Goal: Task Accomplishment & Management: Manage account settings

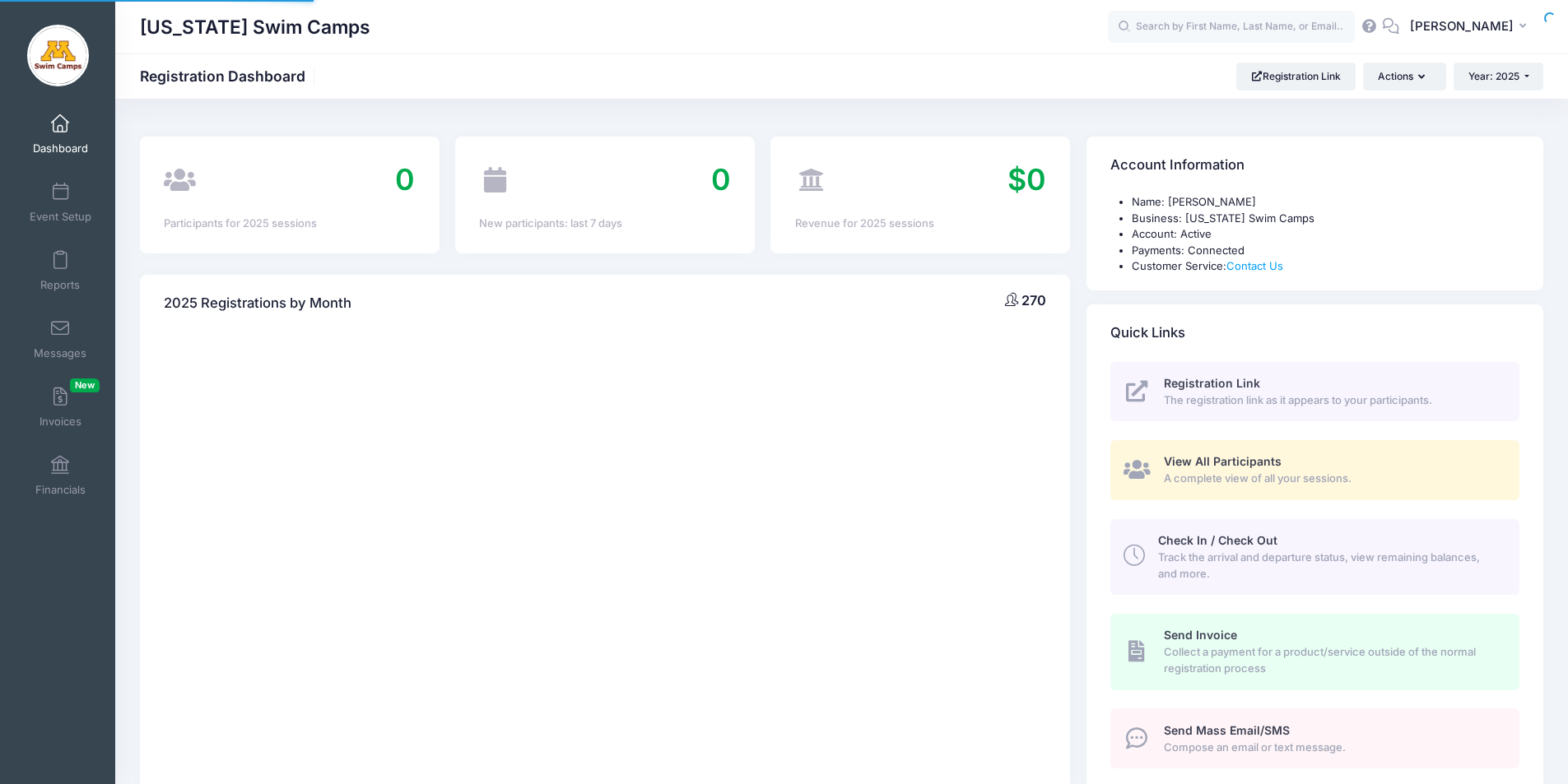
select select
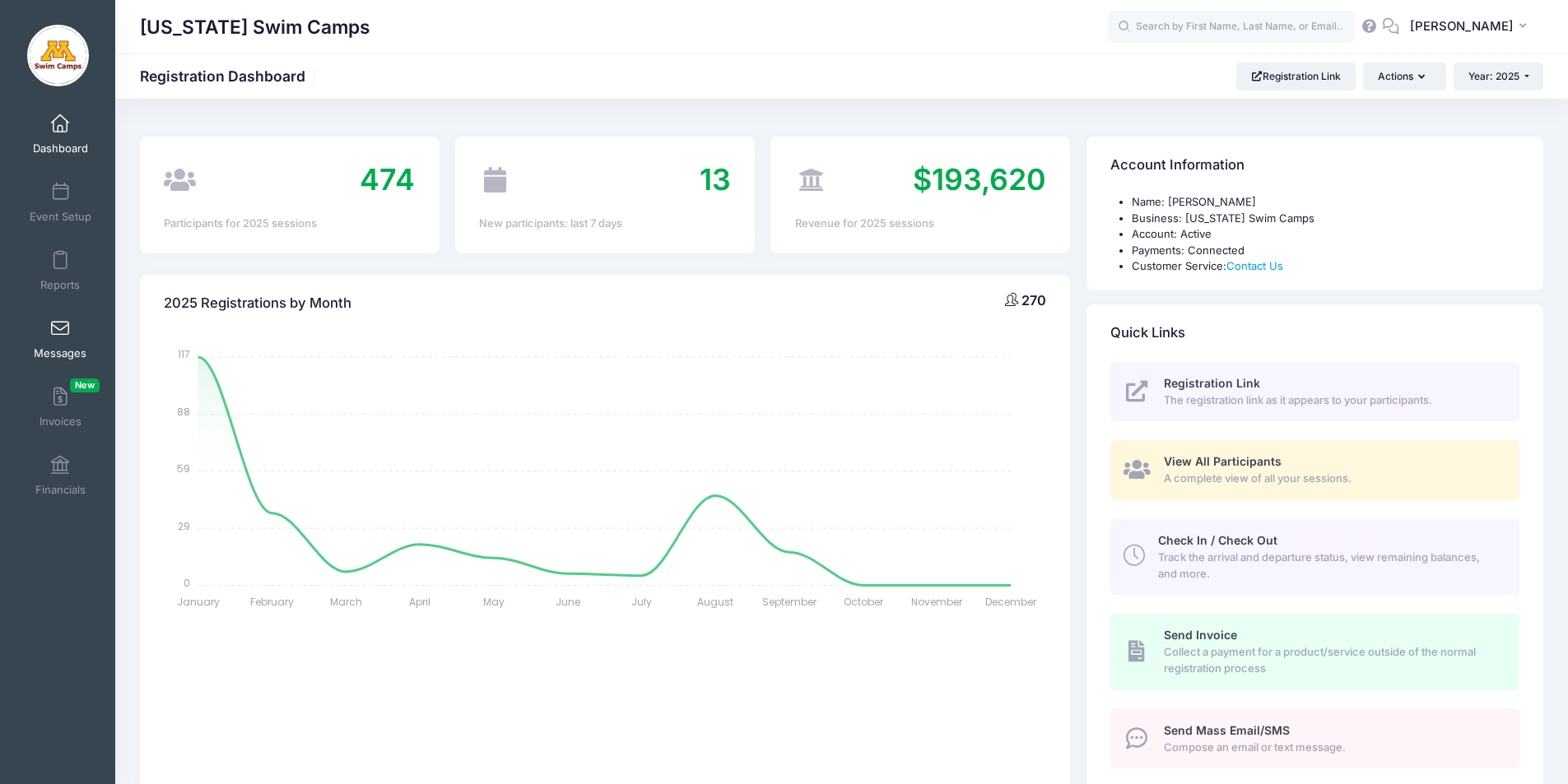
click at [60, 332] on span at bounding box center [60, 329] width 0 height 18
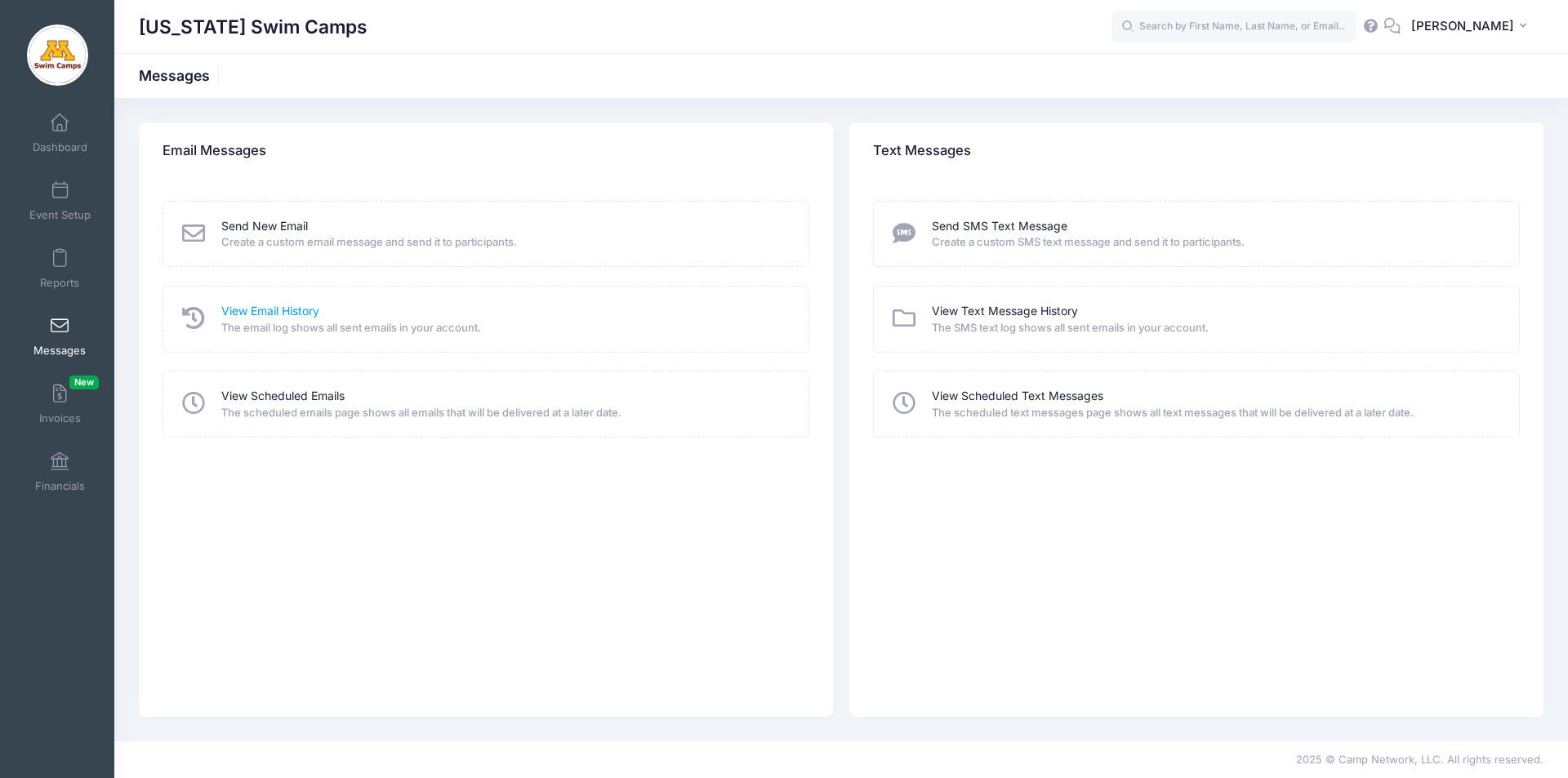
click at [293, 311] on link "View Email History" at bounding box center [269, 311] width 98 height 17
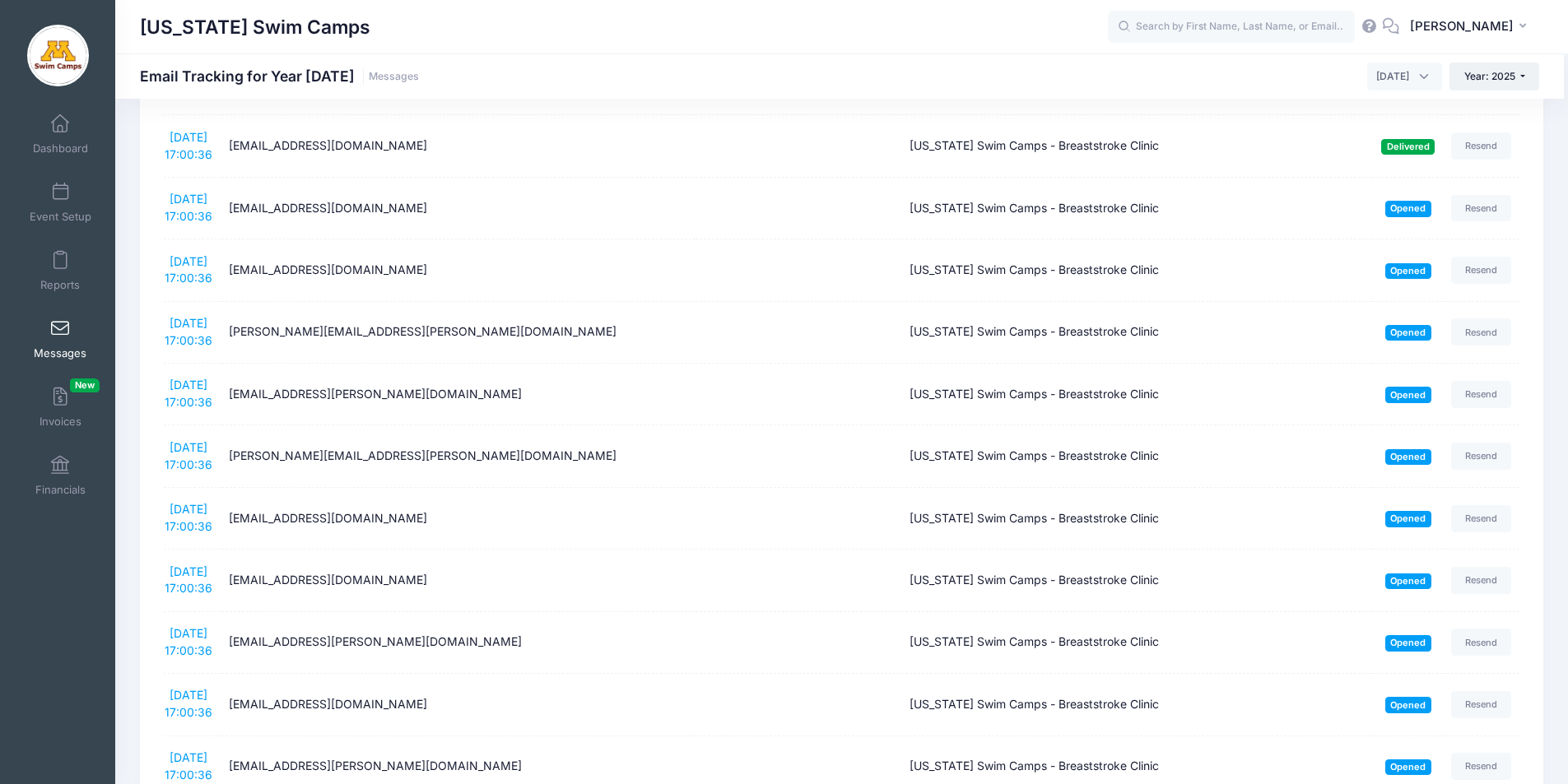
scroll to position [1035, 0]
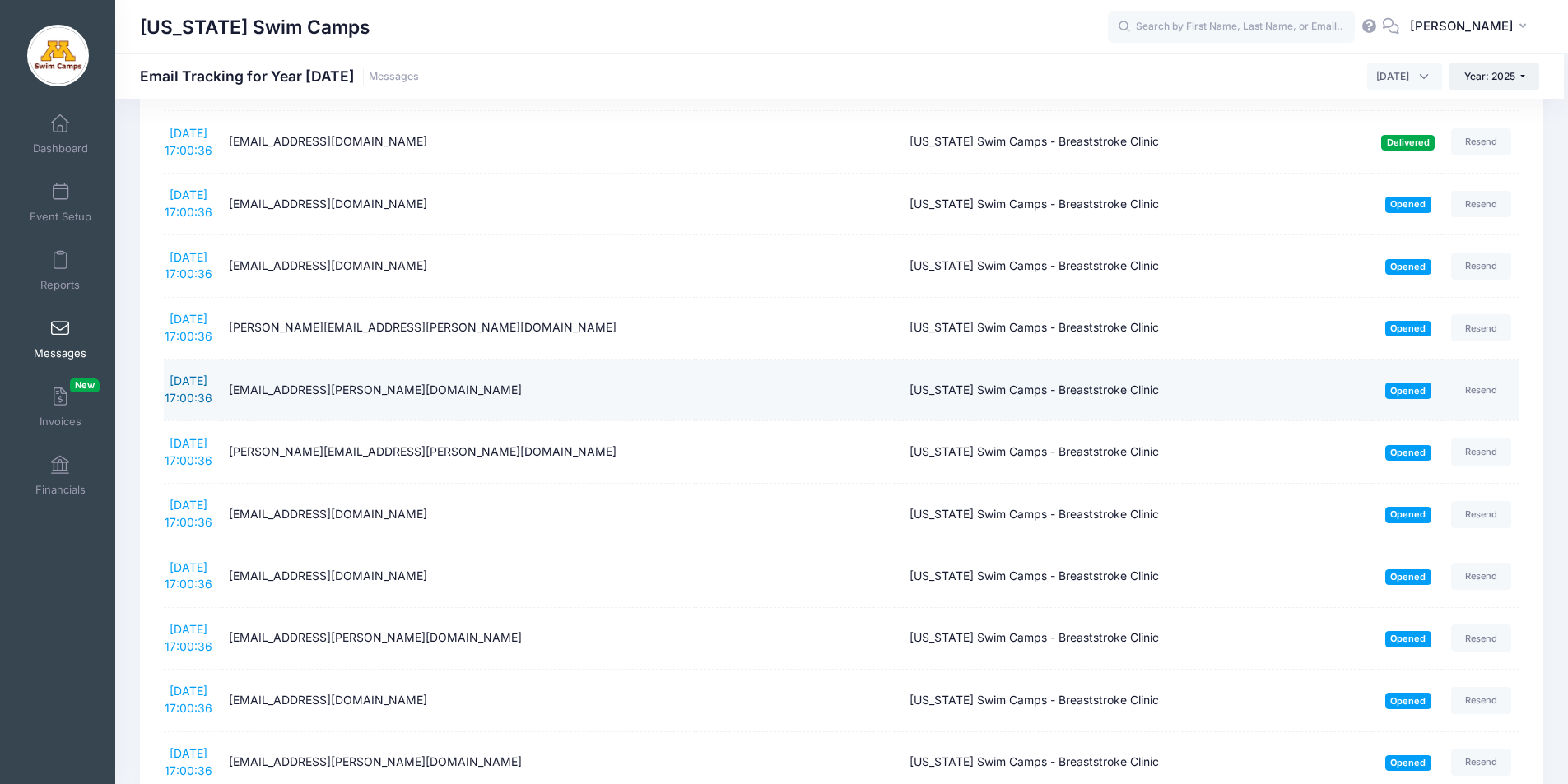
click at [192, 375] on link "9/7/2025 17:00:36" at bounding box center [188, 389] width 48 height 32
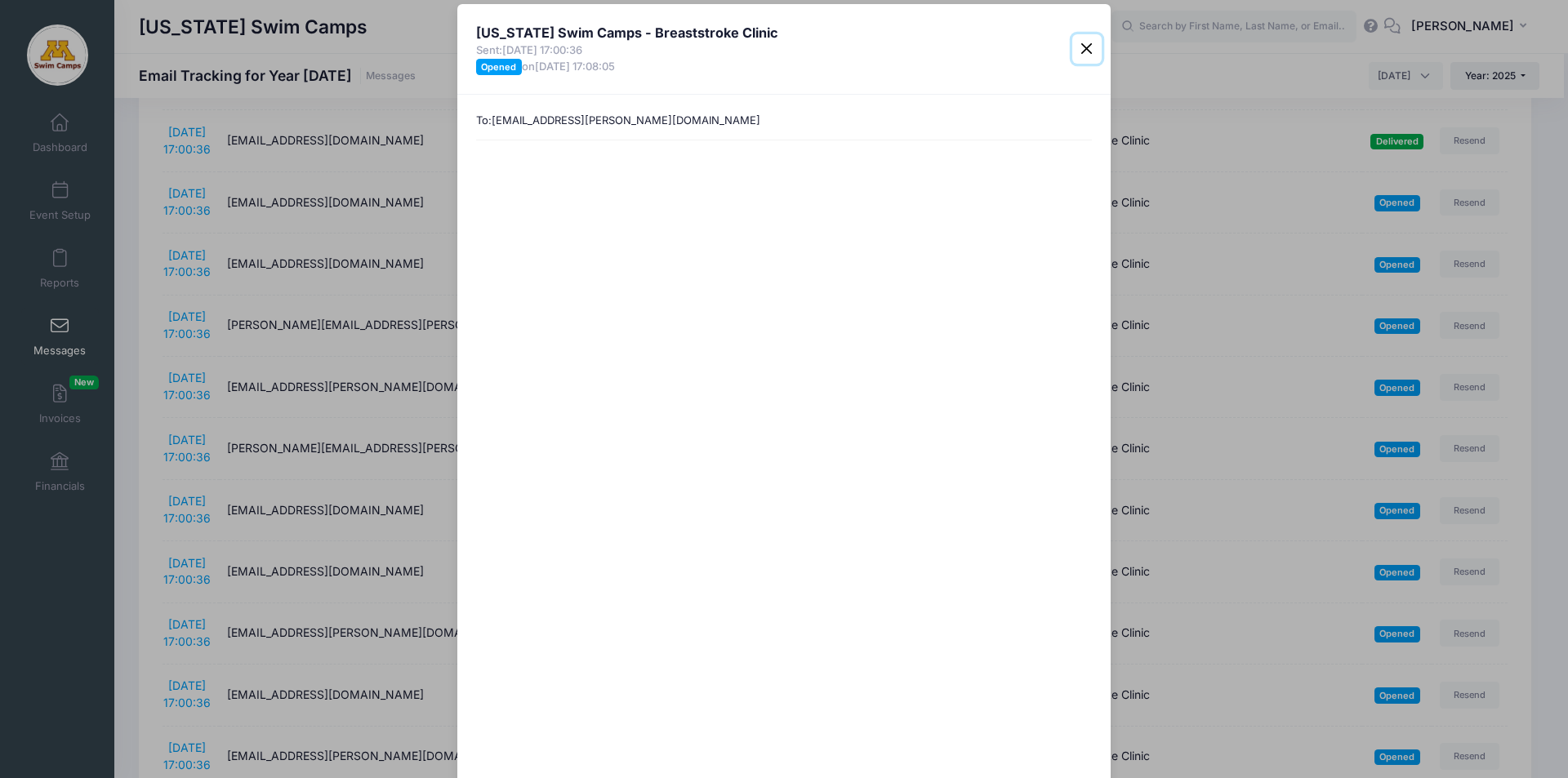
click at [1079, 47] on button "Close" at bounding box center [1086, 48] width 29 height 29
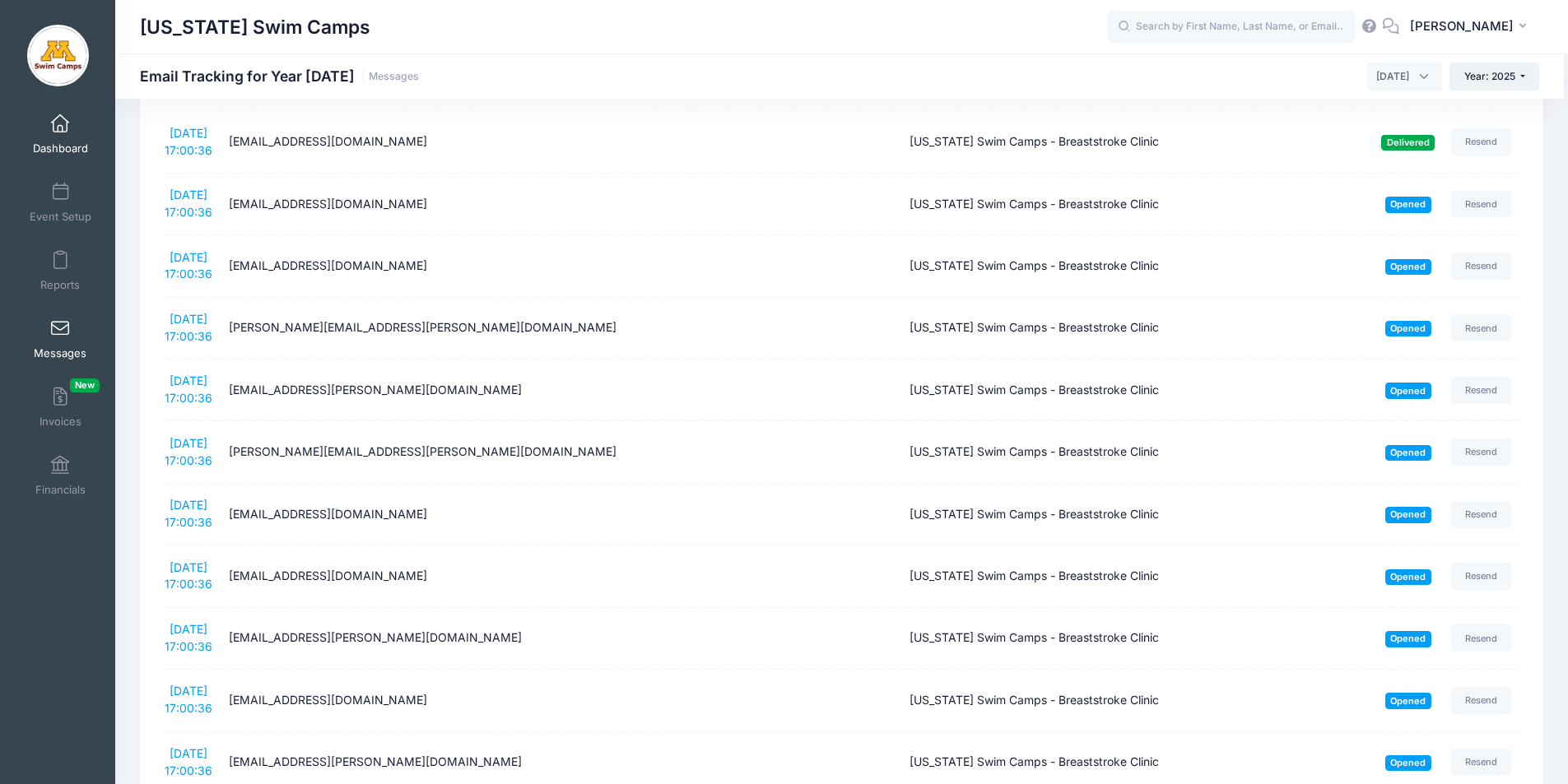
click at [60, 122] on span at bounding box center [60, 124] width 0 height 18
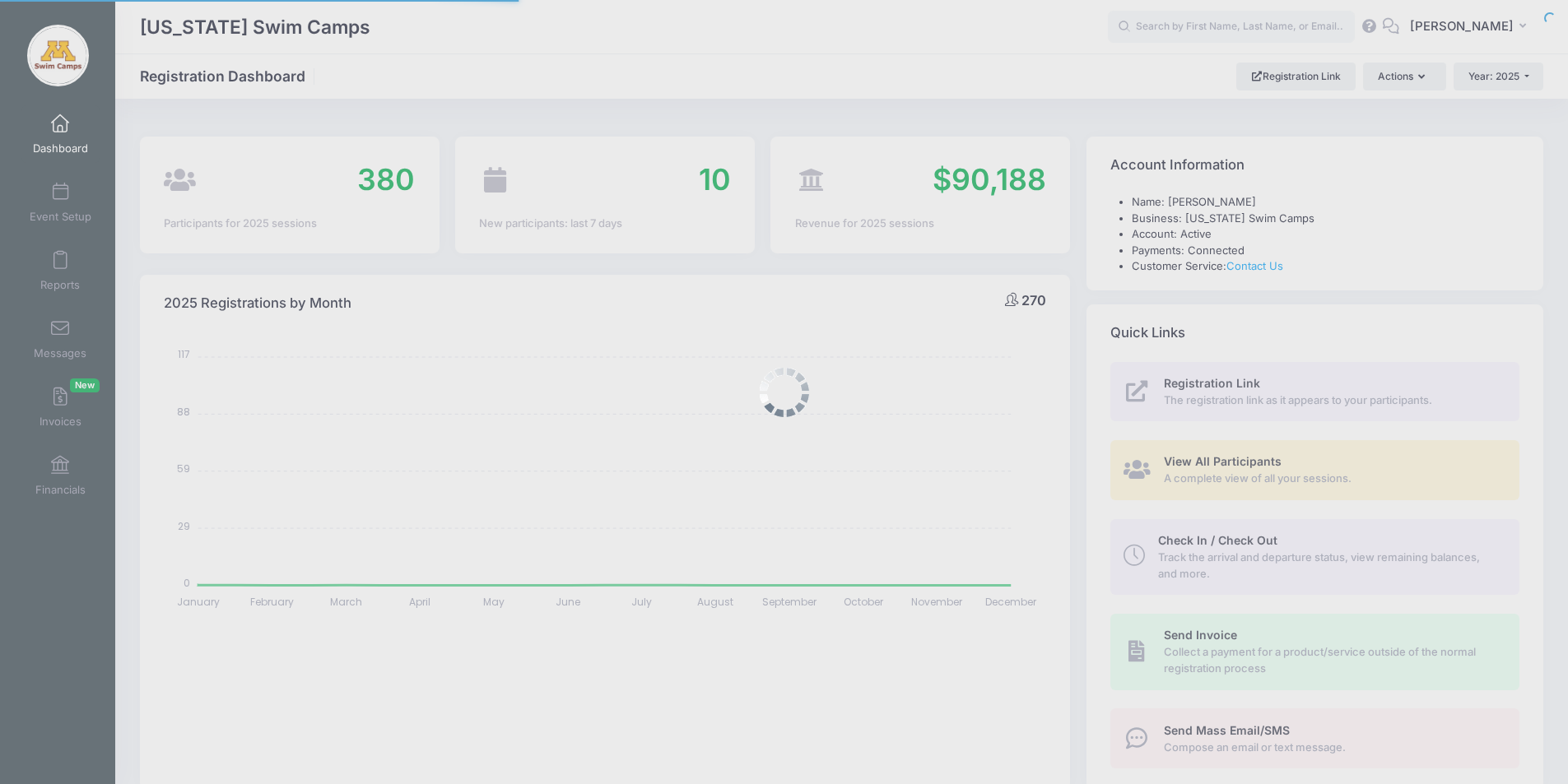
select select
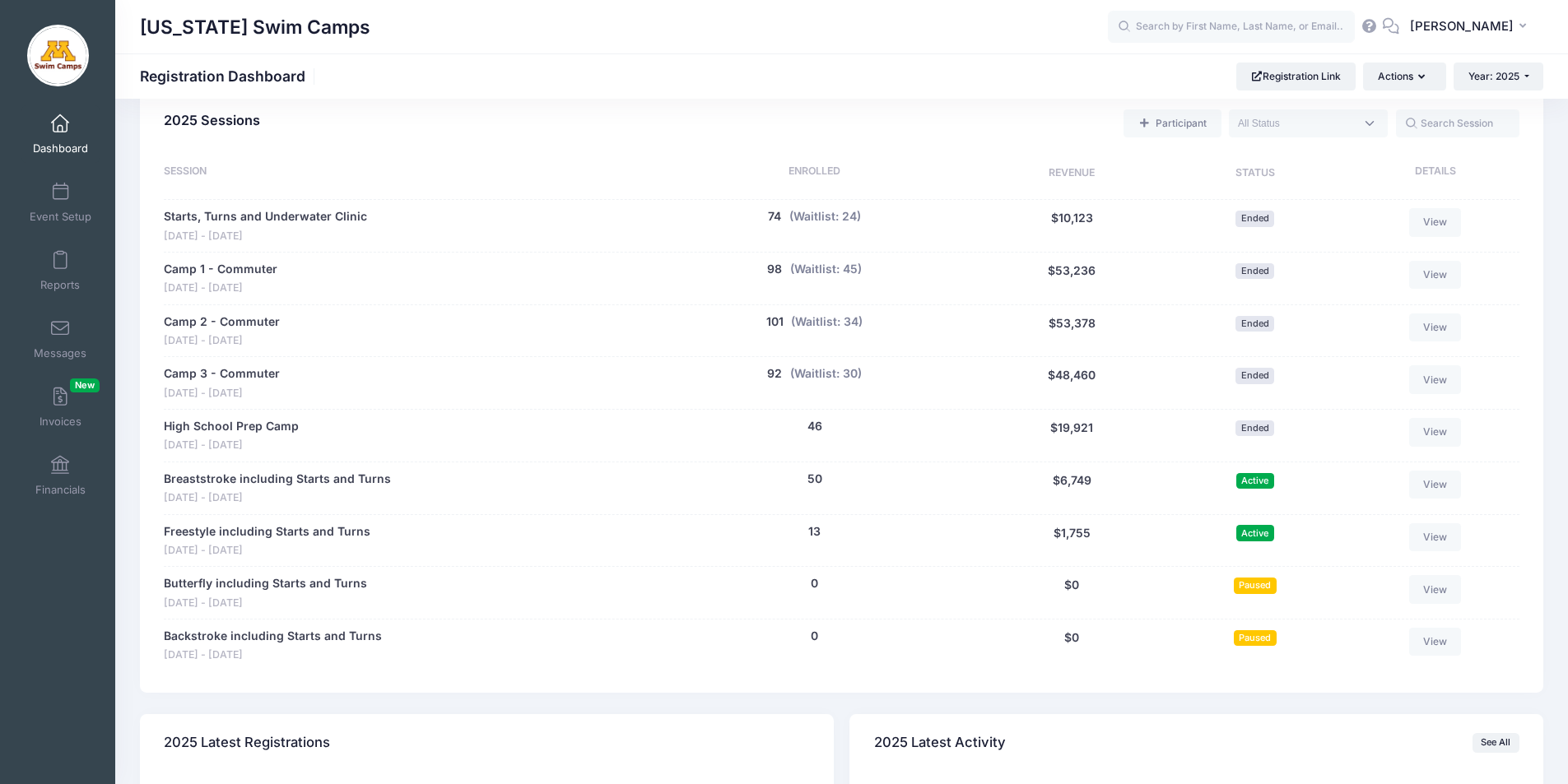
scroll to position [739, 0]
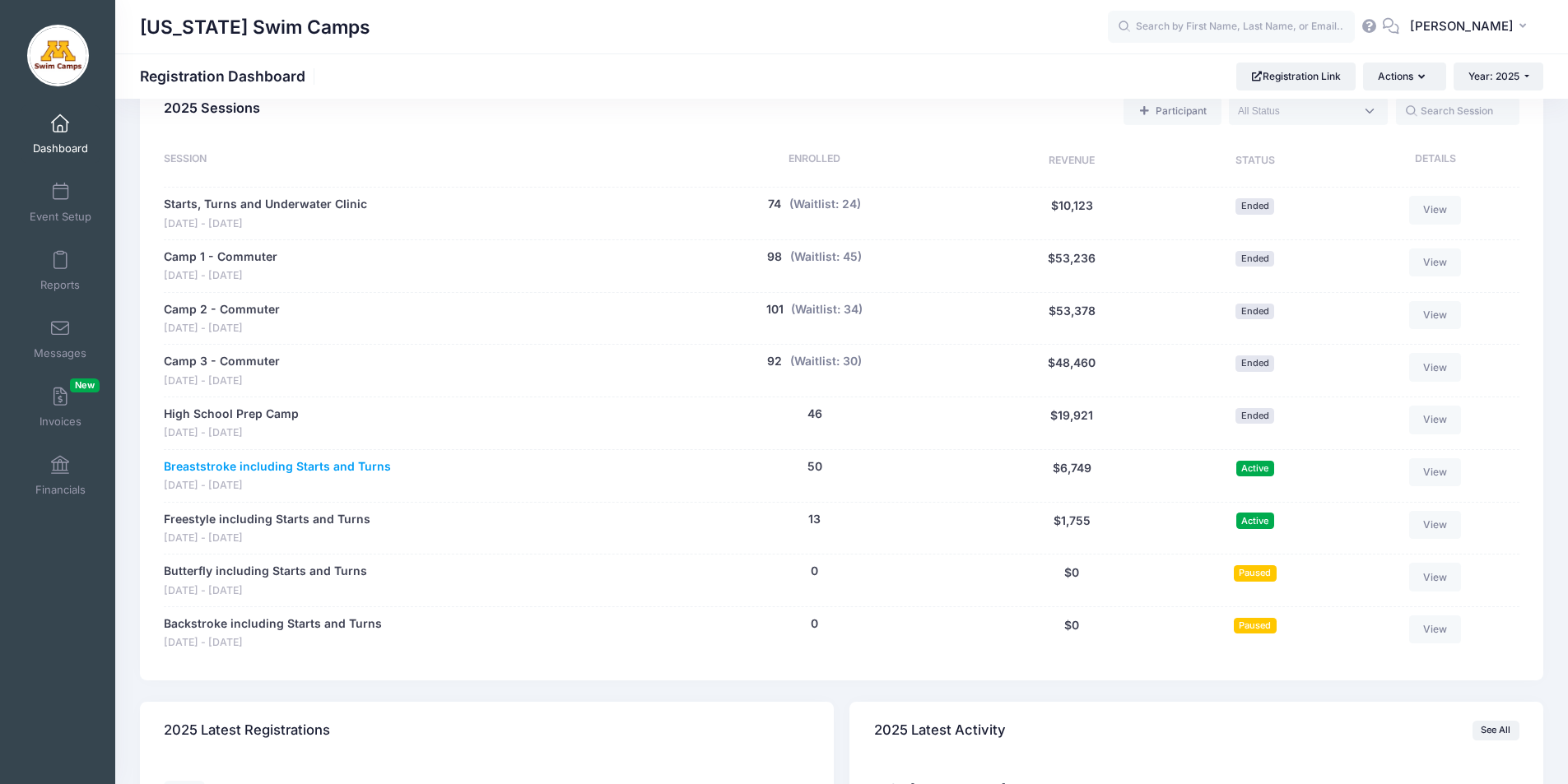
click at [263, 466] on link "Breaststroke including Starts and Turns" at bounding box center [277, 468] width 228 height 17
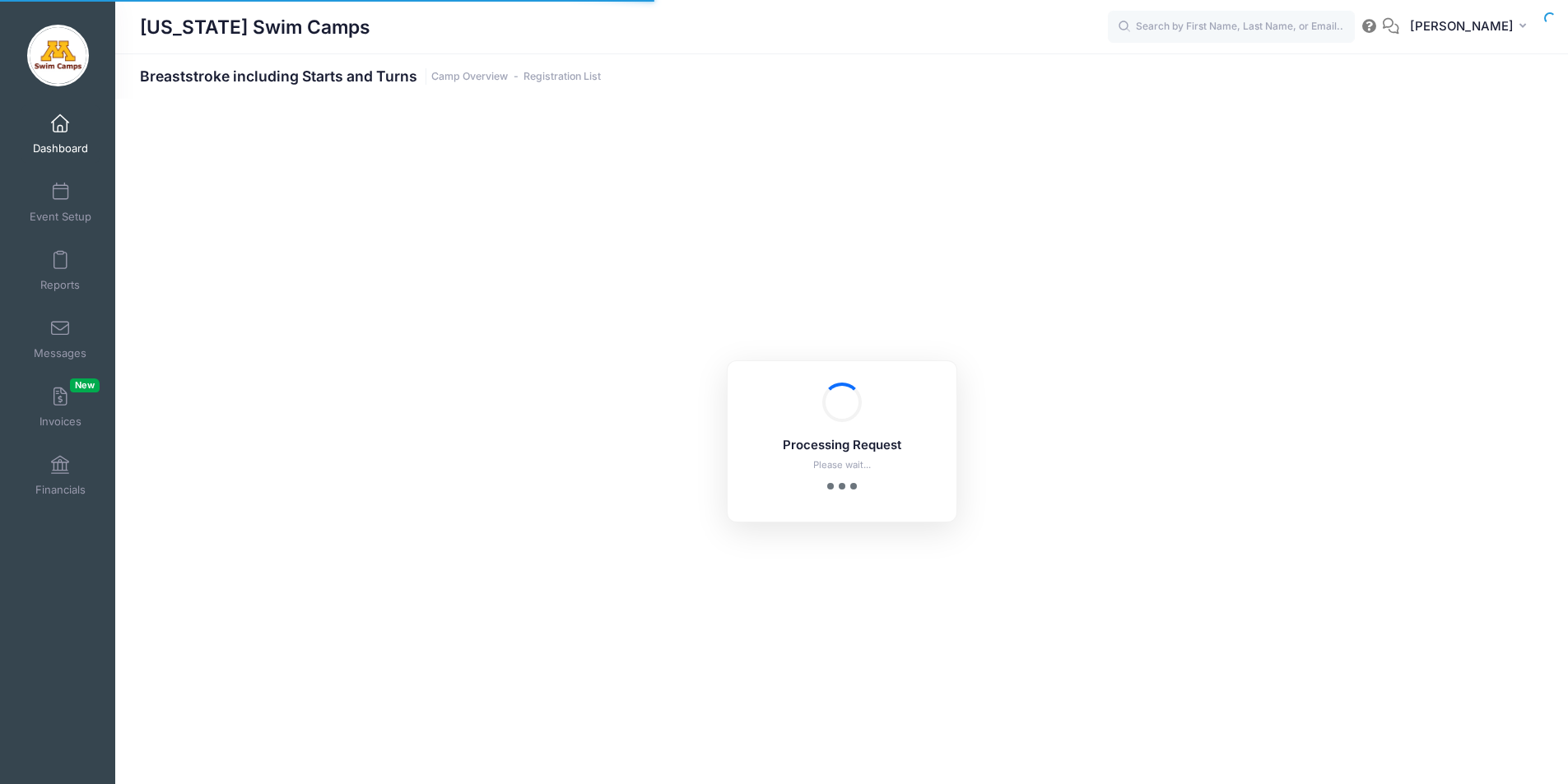
select select "10"
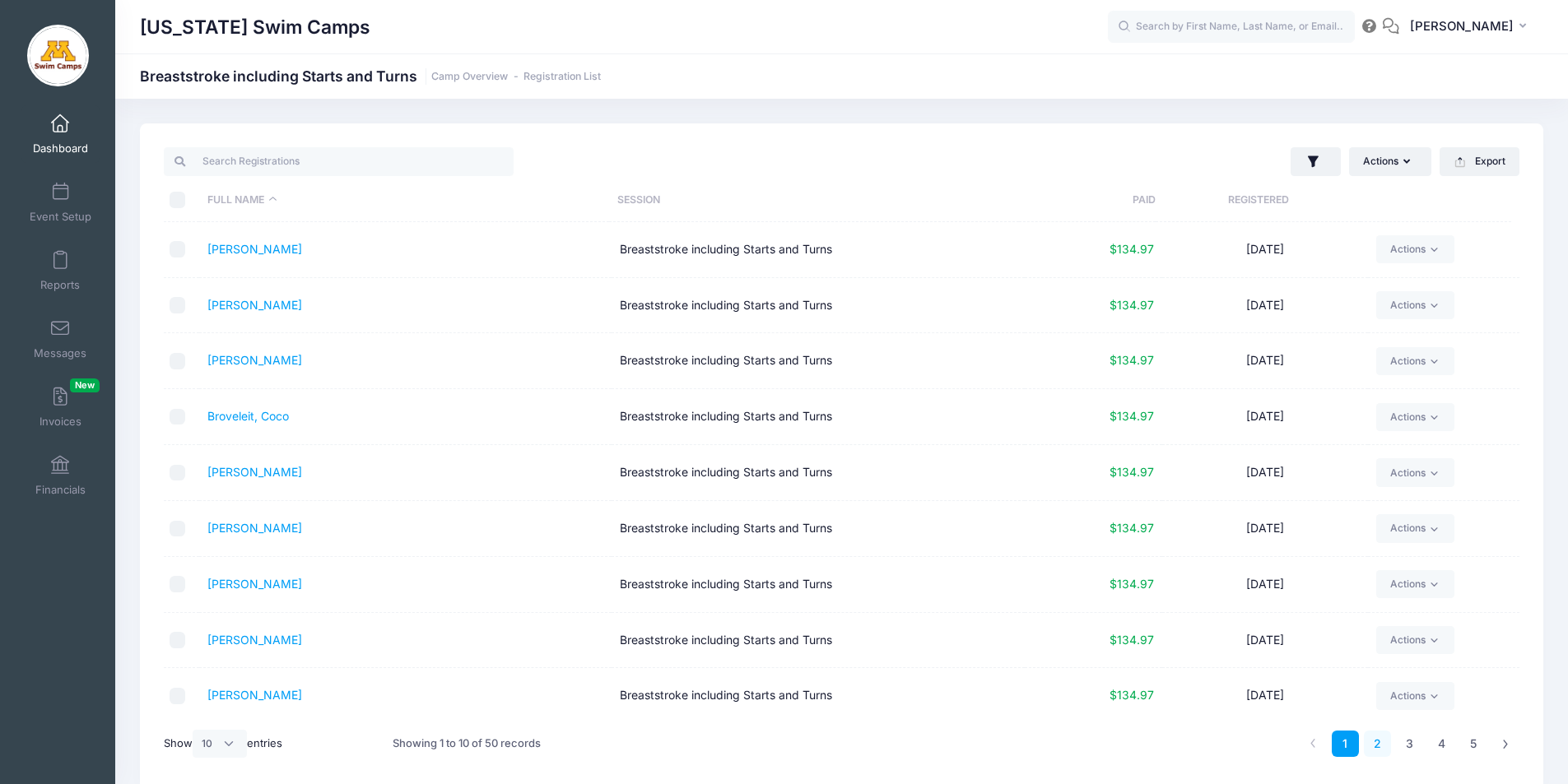
click at [1380, 744] on link "2" at bounding box center [1378, 744] width 27 height 27
click at [1409, 745] on link "3" at bounding box center [1409, 744] width 27 height 27
click at [288, 417] on link "Knutson, Reghan" at bounding box center [254, 416] width 95 height 14
click at [247, 361] on link "Knodt, Louisa" at bounding box center [254, 359] width 95 height 14
click at [1378, 745] on link "2" at bounding box center [1378, 744] width 27 height 27
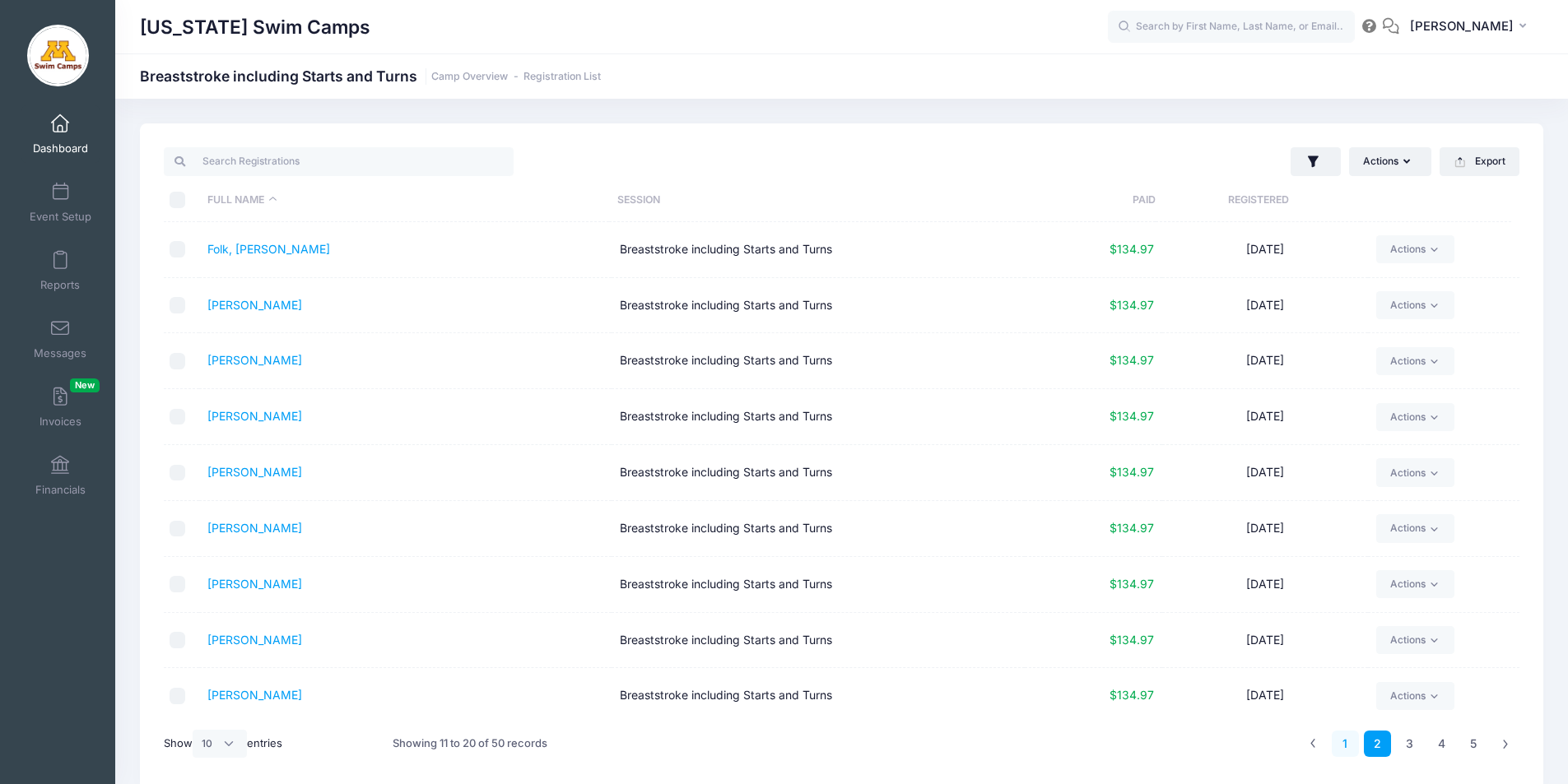
click at [1346, 749] on link "1" at bounding box center [1345, 744] width 27 height 27
click at [254, 472] on link "Carpenter, Conner" at bounding box center [254, 471] width 95 height 14
click at [60, 125] on span at bounding box center [60, 124] width 0 height 18
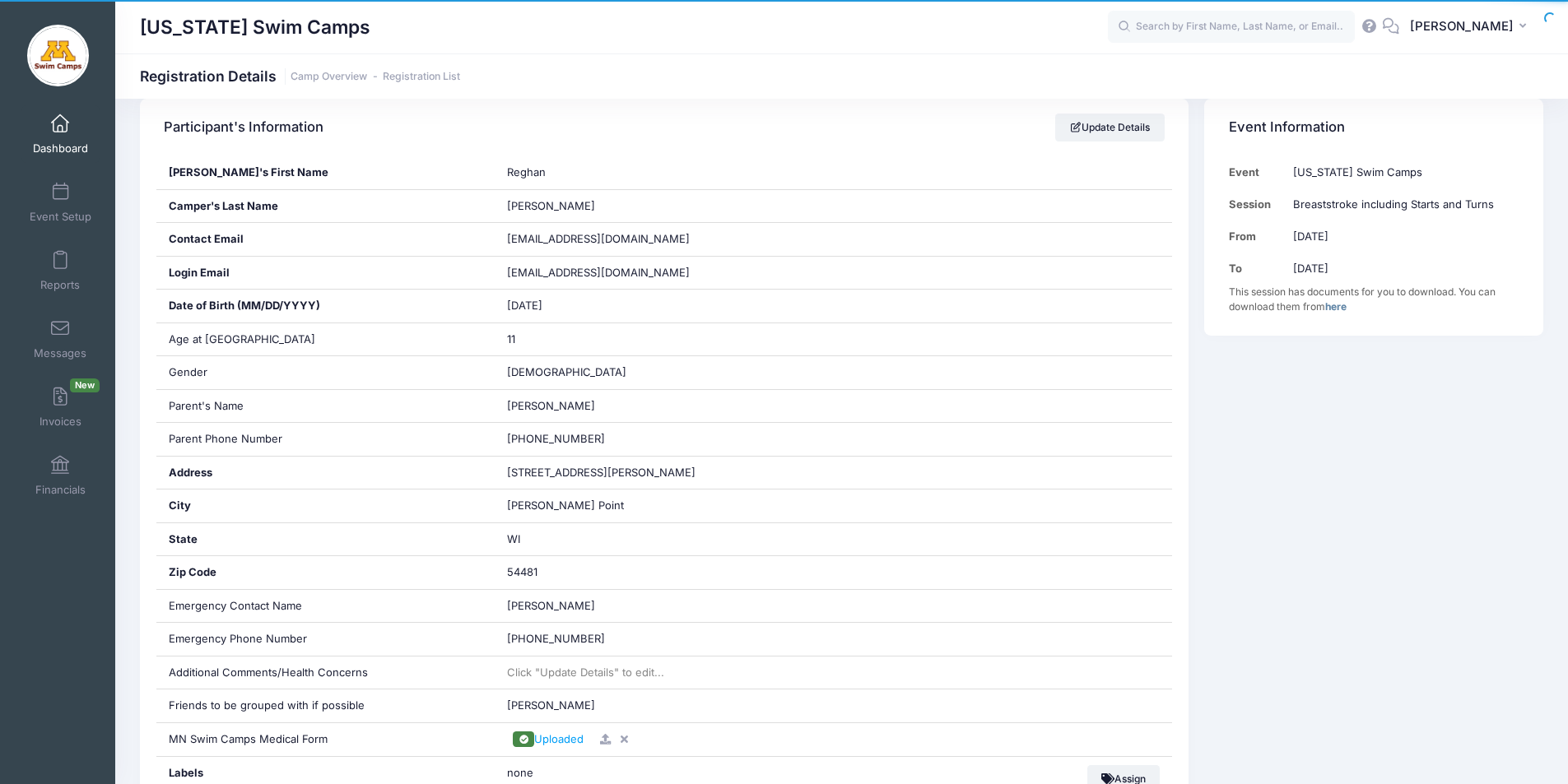
drag, startPoint x: 1572, startPoint y: 164, endPoint x: 1575, endPoint y: 316, distance: 152.0
click at [1567, 316] on html "Processing Request Please wait... Processing Request Please wait... Processing …" at bounding box center [784, 99] width 1568 height 784
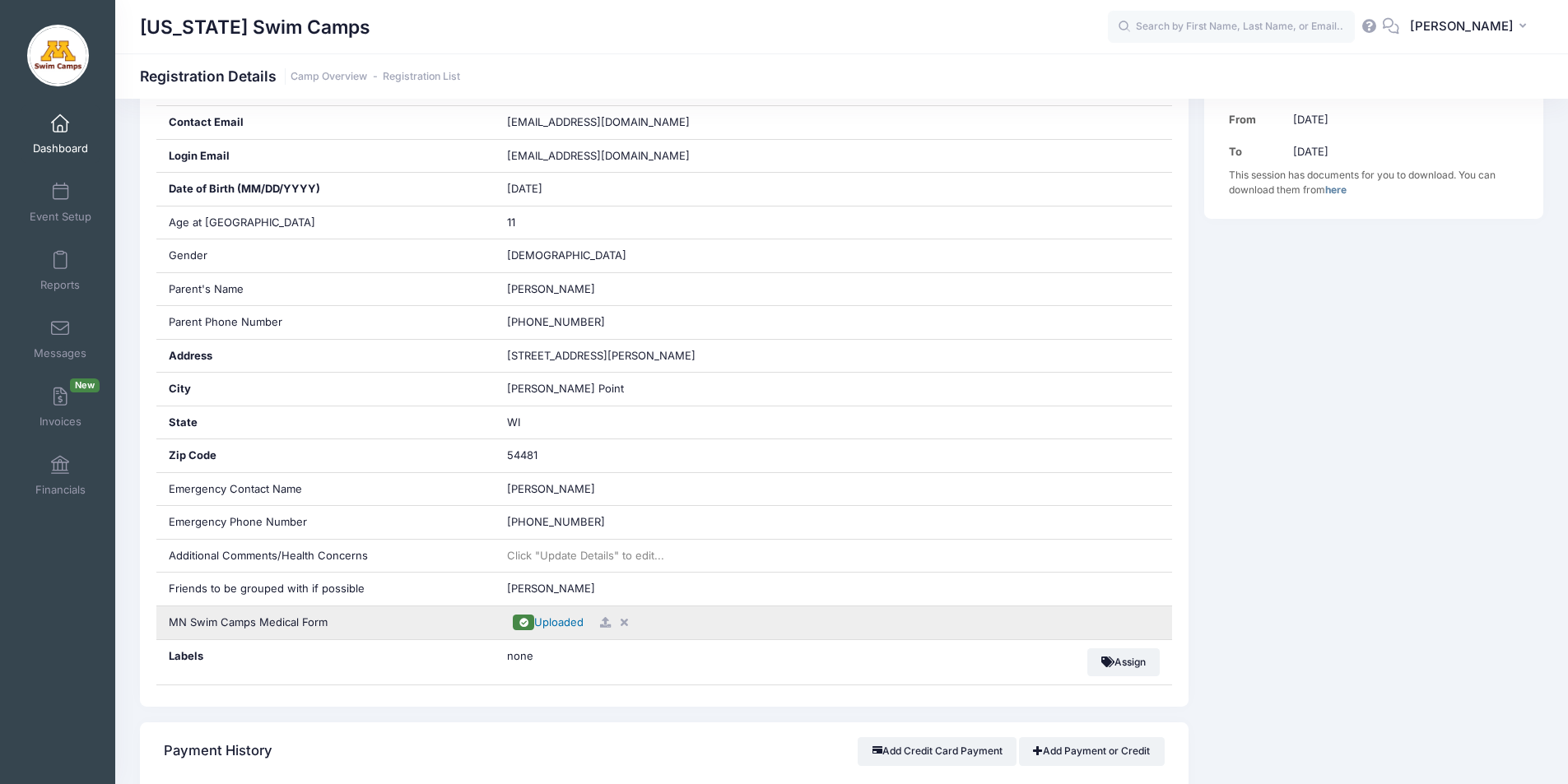
click at [554, 621] on span "Uploaded" at bounding box center [559, 622] width 50 height 13
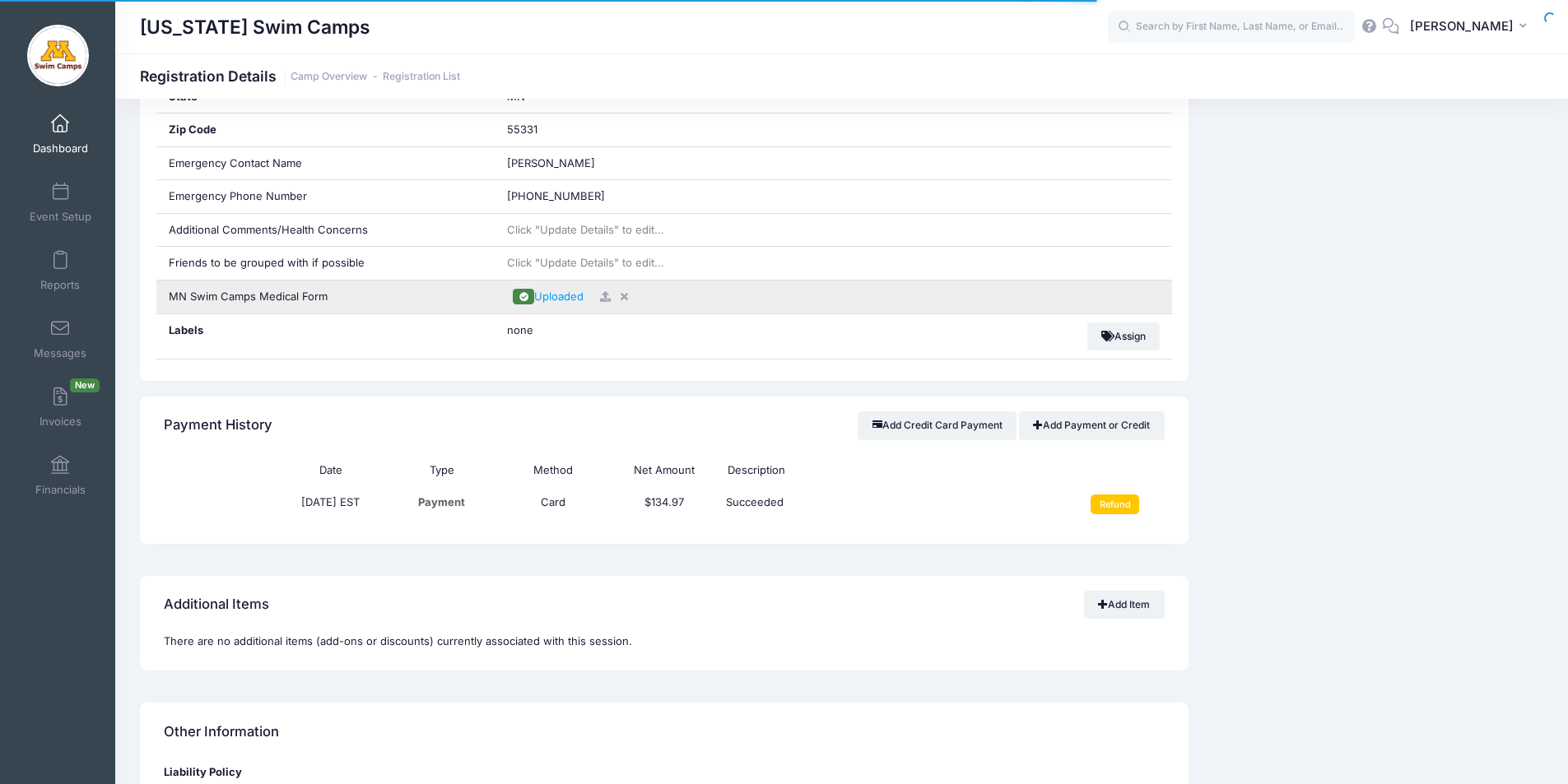
click at [624, 294] on icon at bounding box center [624, 296] width 13 height 11
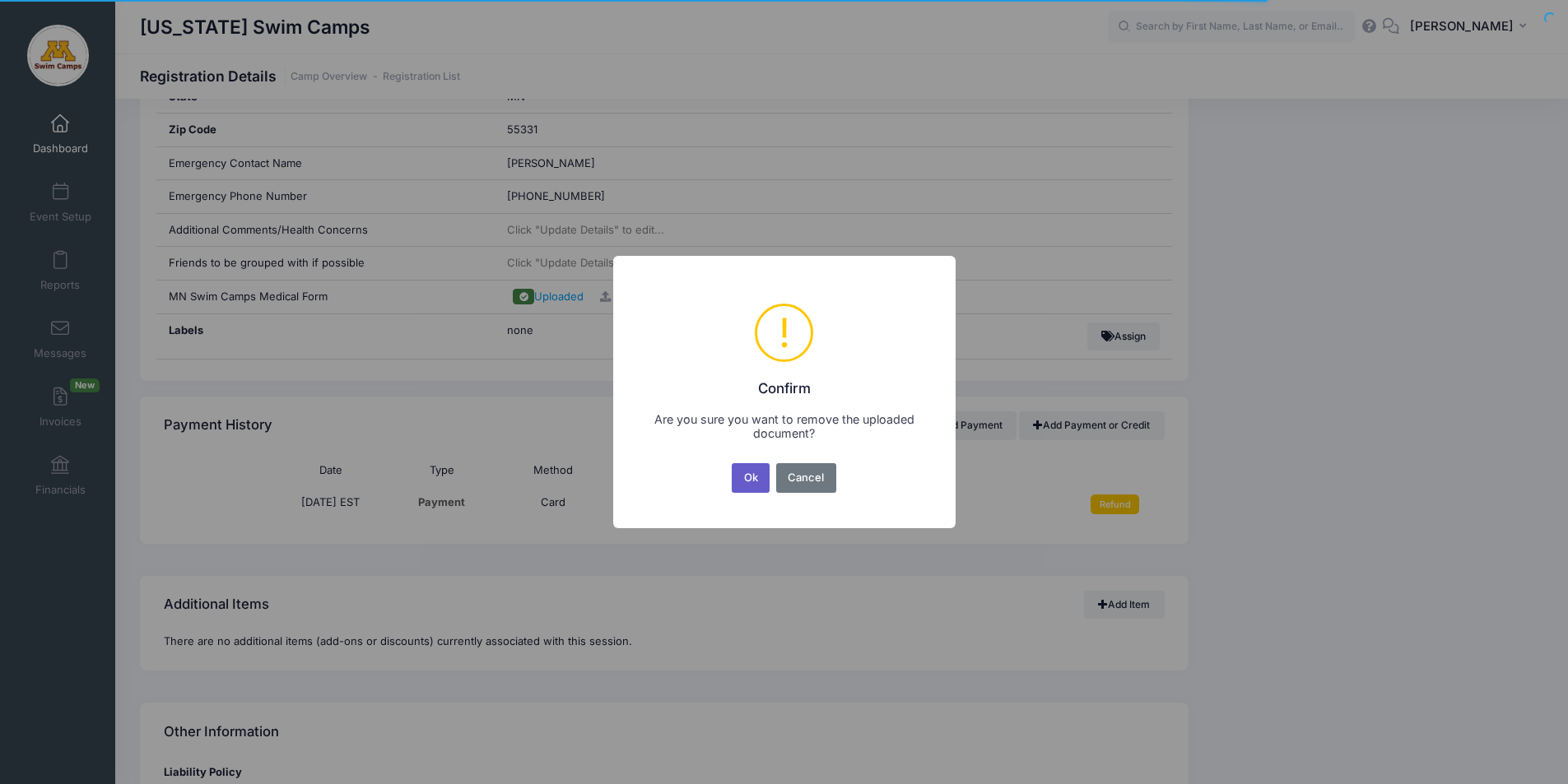
click at [755, 486] on button "Ok" at bounding box center [751, 478] width 38 height 30
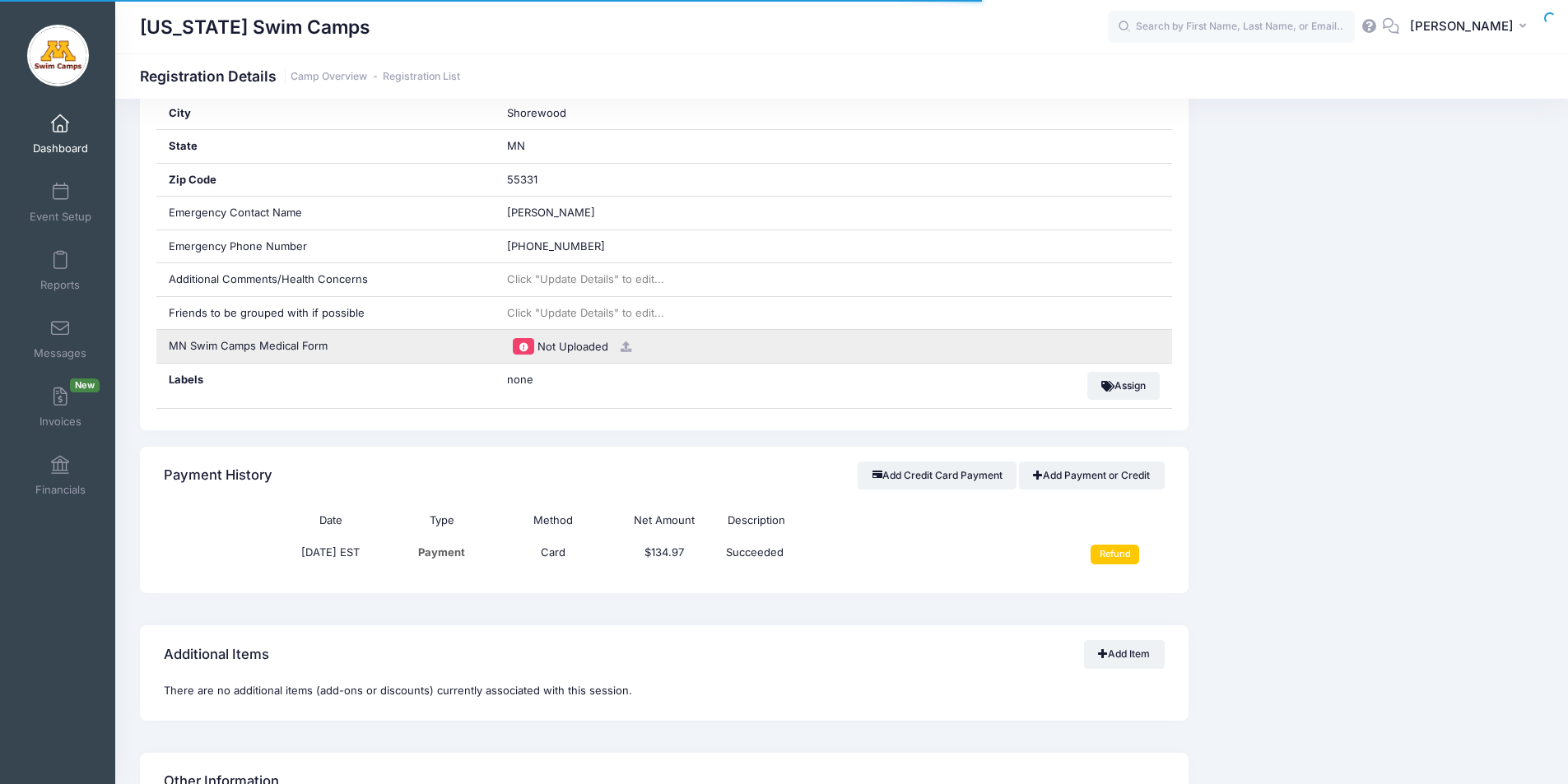
click at [623, 346] on icon at bounding box center [625, 346] width 13 height 11
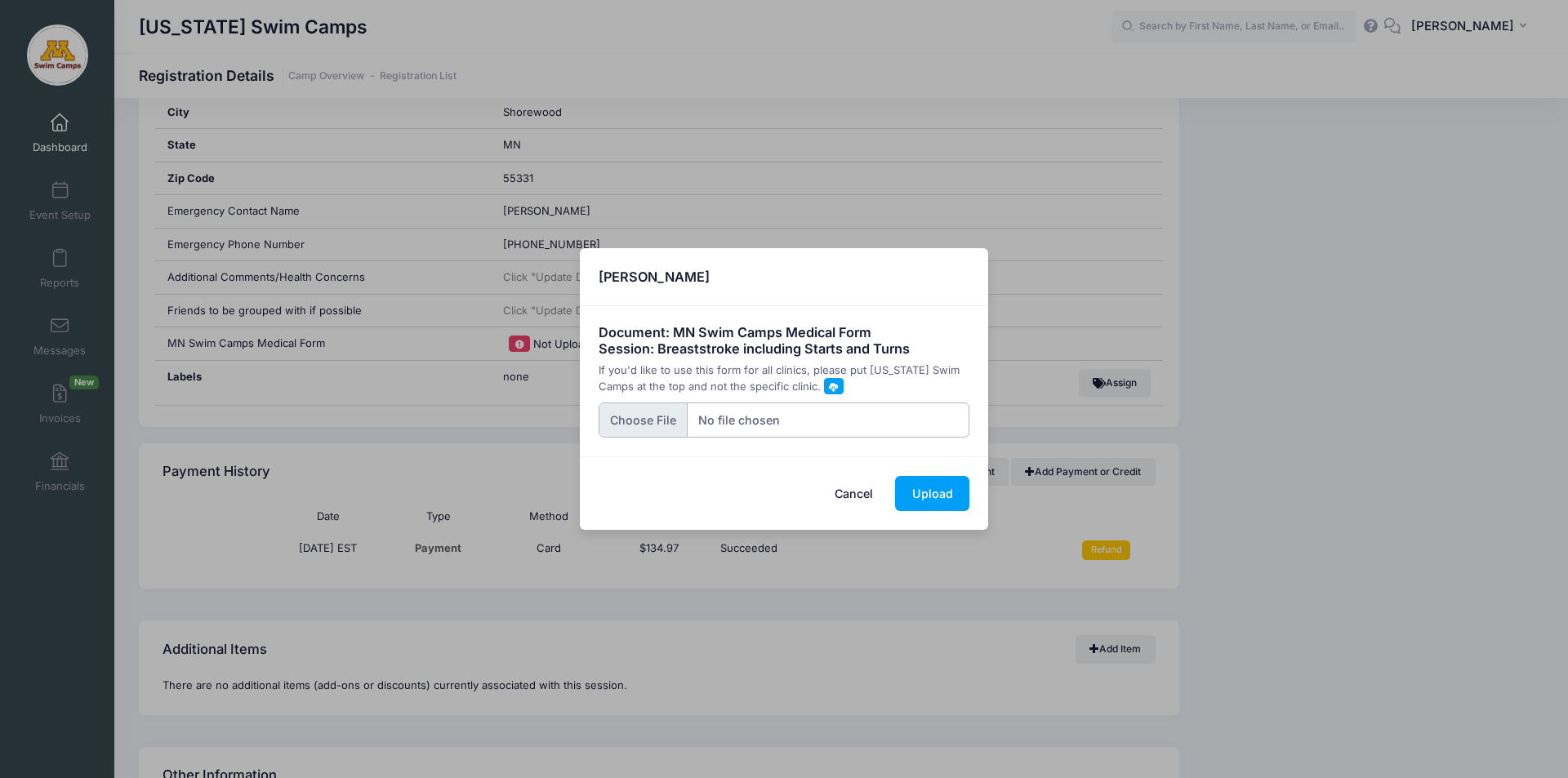
click at [651, 420] on input "file" at bounding box center [784, 419] width 372 height 35
type input "C:\fakepath\attachment 1 (14).pdf"
click at [937, 491] on button "Upload" at bounding box center [932, 493] width 74 height 35
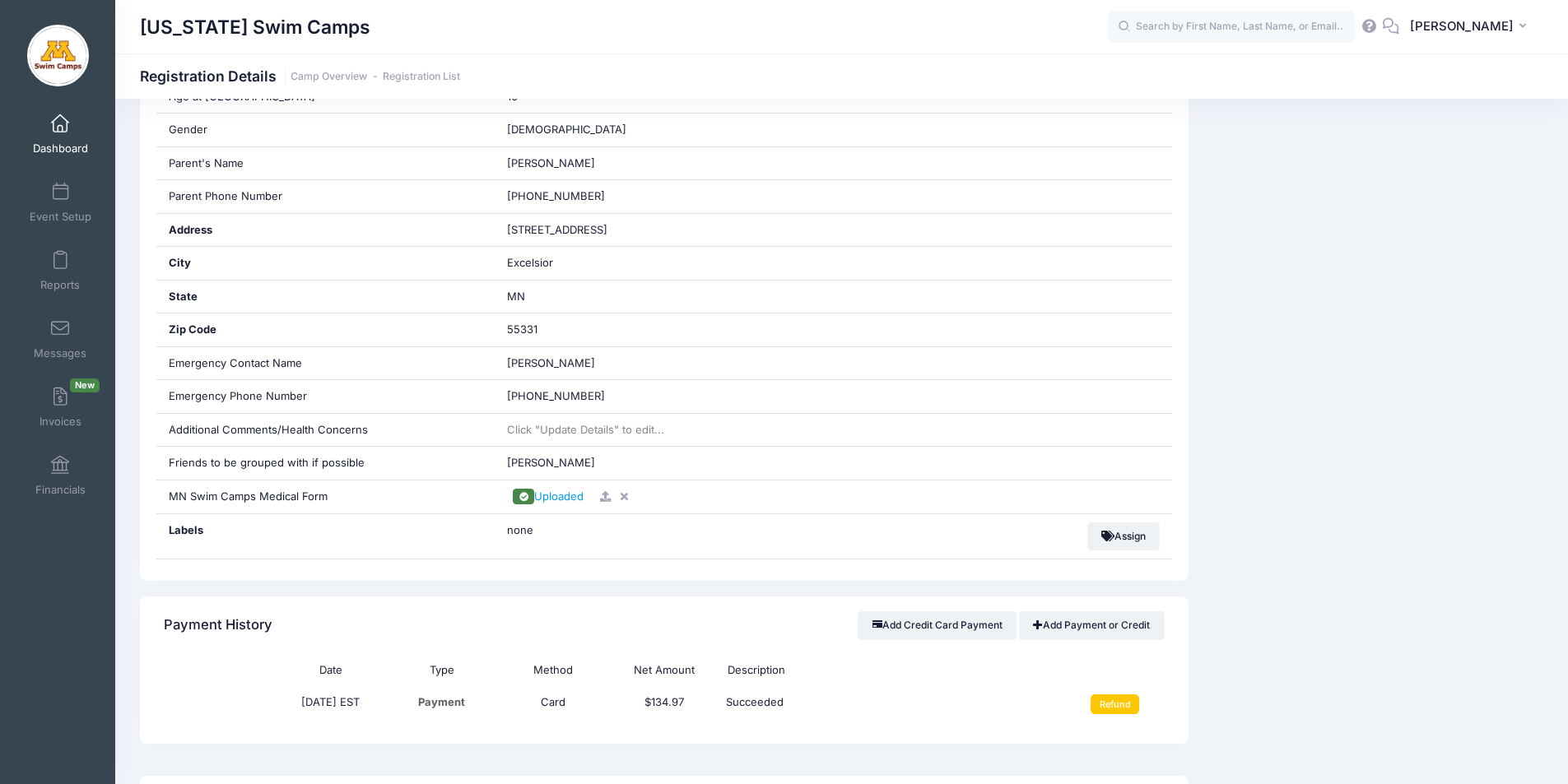
scroll to position [616, 0]
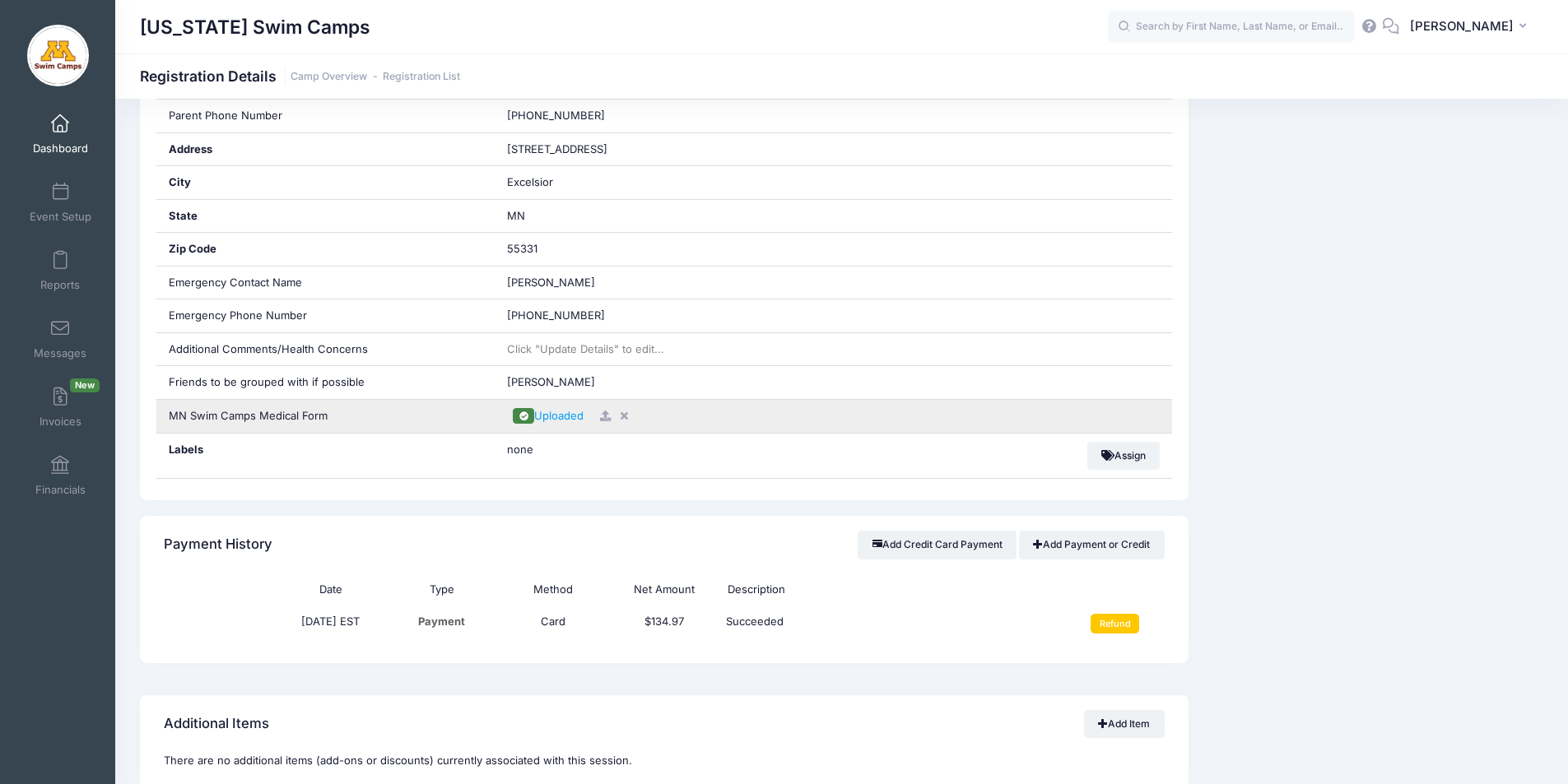
click at [624, 415] on icon at bounding box center [624, 416] width 13 height 11
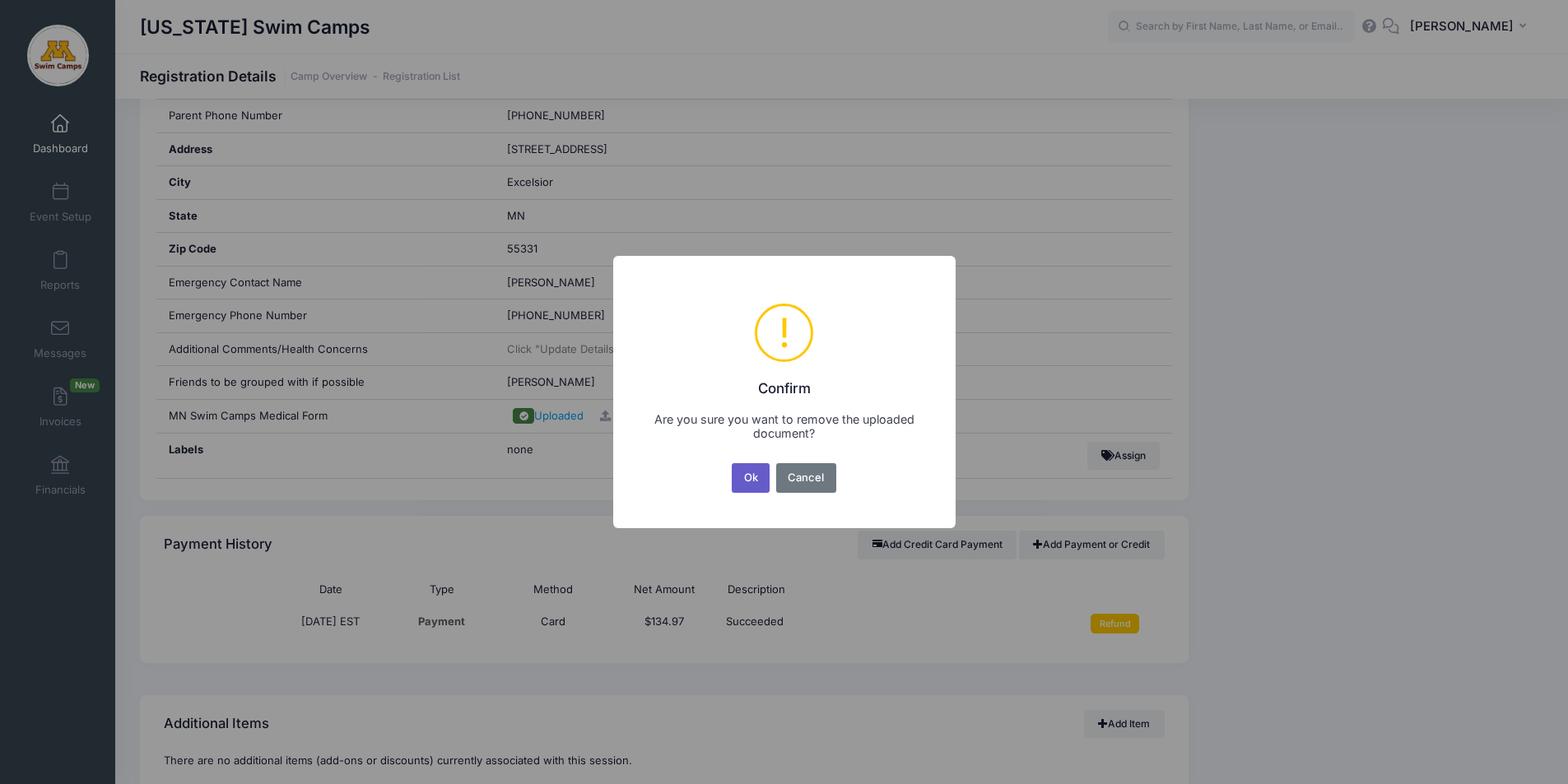
click at [754, 480] on button "Ok" at bounding box center [751, 478] width 38 height 30
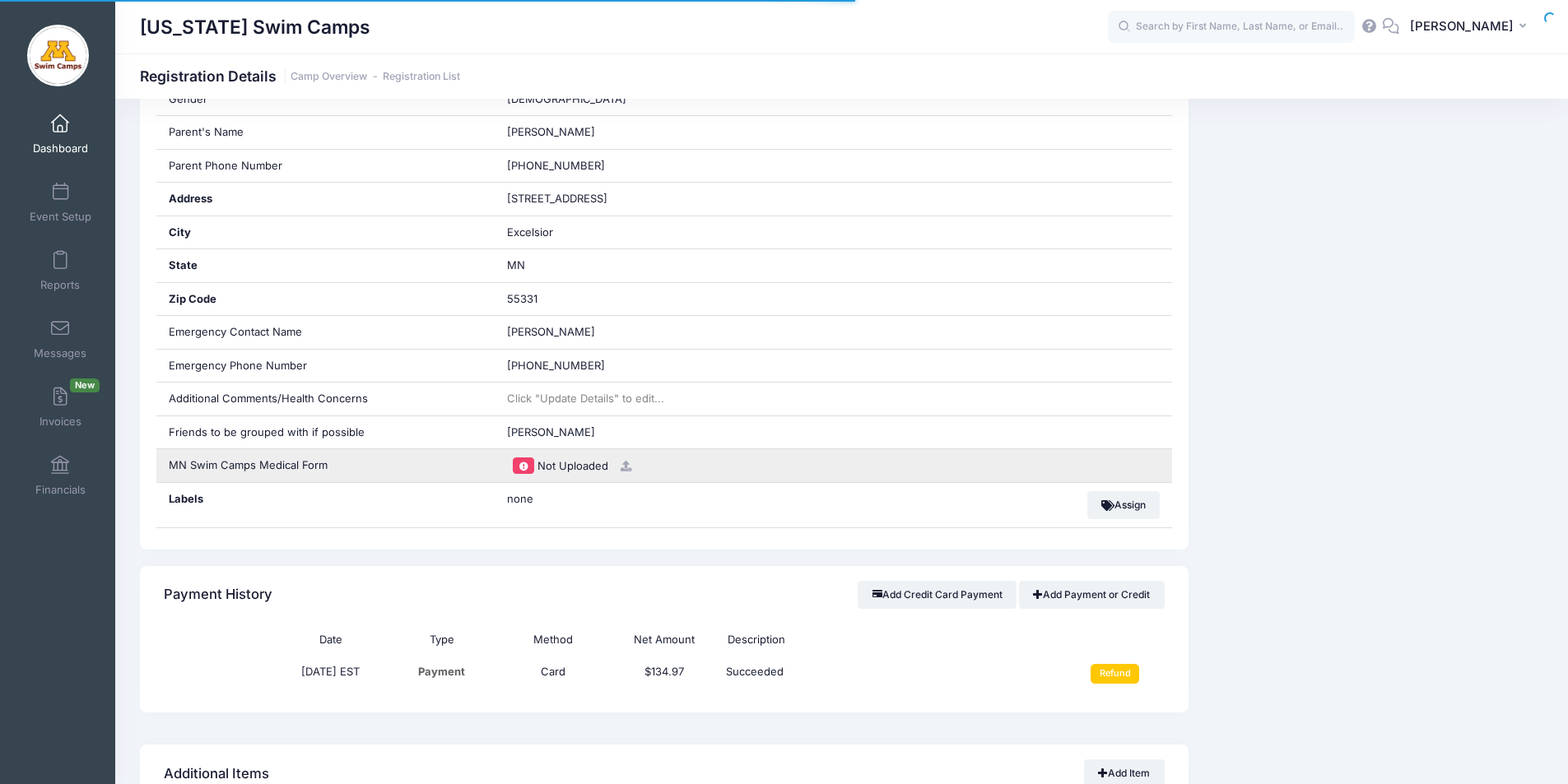
click at [622, 468] on icon at bounding box center [625, 466] width 13 height 11
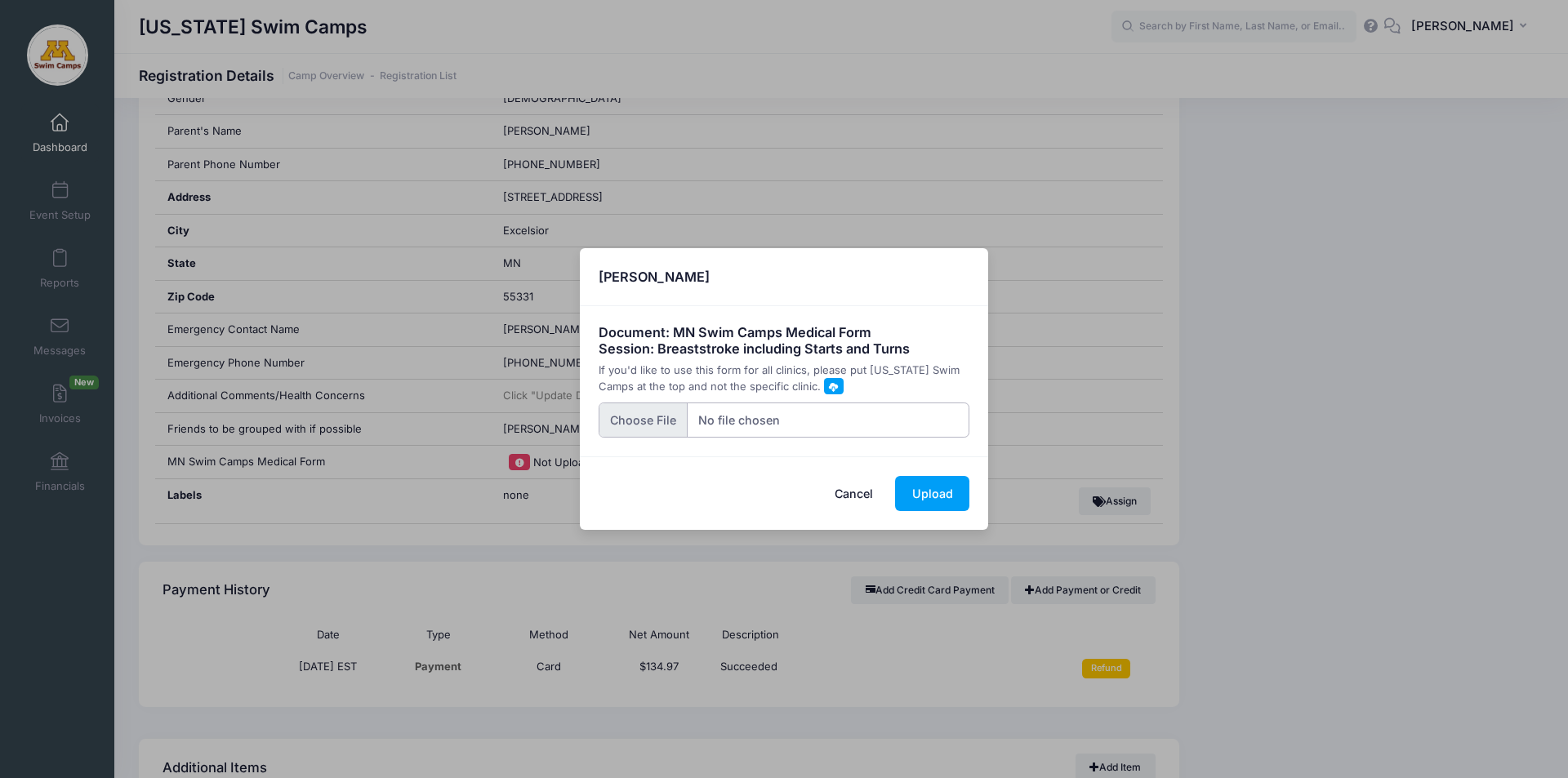
click at [645, 427] on input "file" at bounding box center [784, 419] width 372 height 35
type input "C:\fakepath\image0 - 2025-09-09T092407.462.jpeg"
click at [931, 500] on button "Upload" at bounding box center [932, 493] width 74 height 35
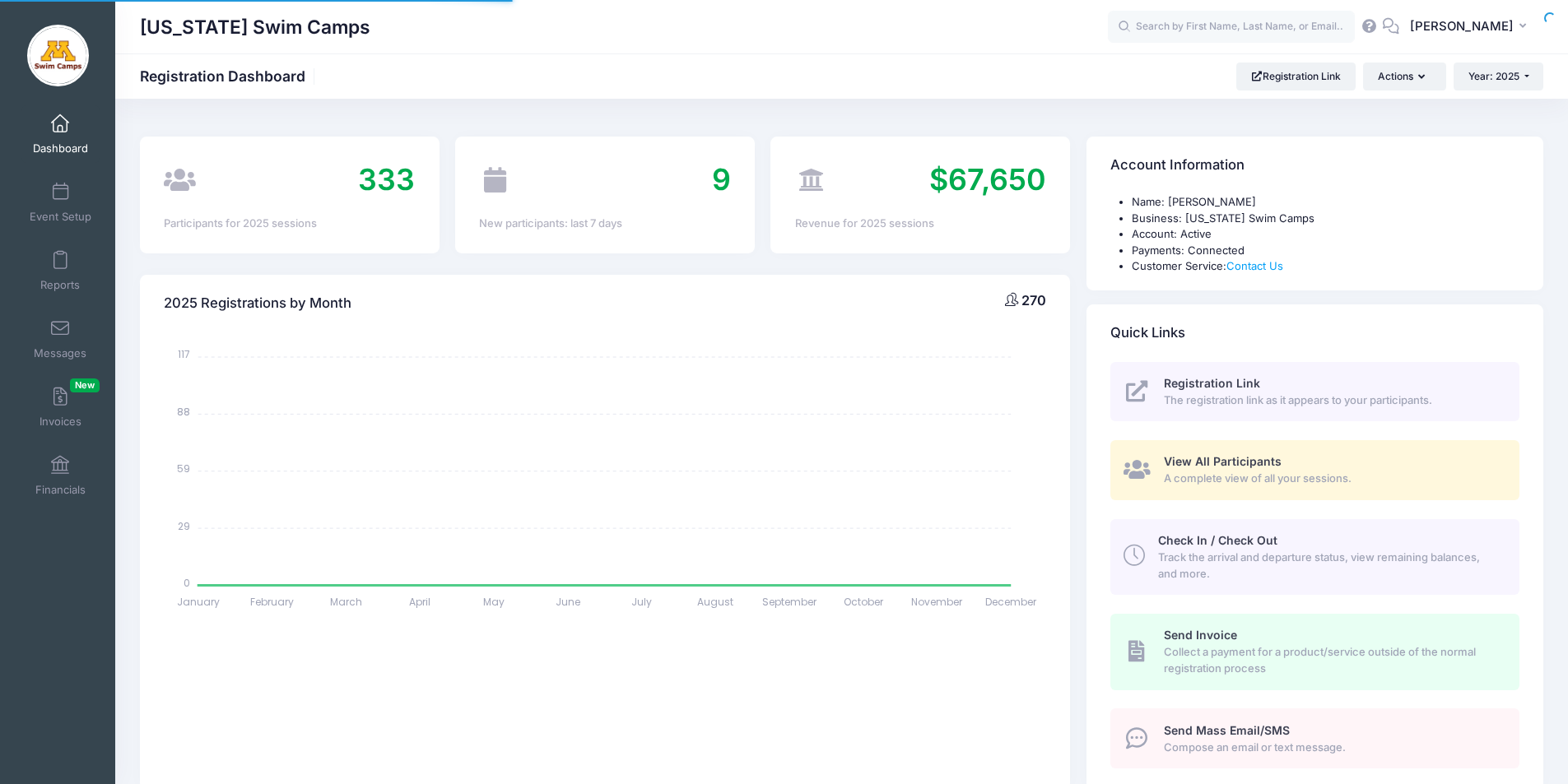
select select
